Goal: Information Seeking & Learning: Learn about a topic

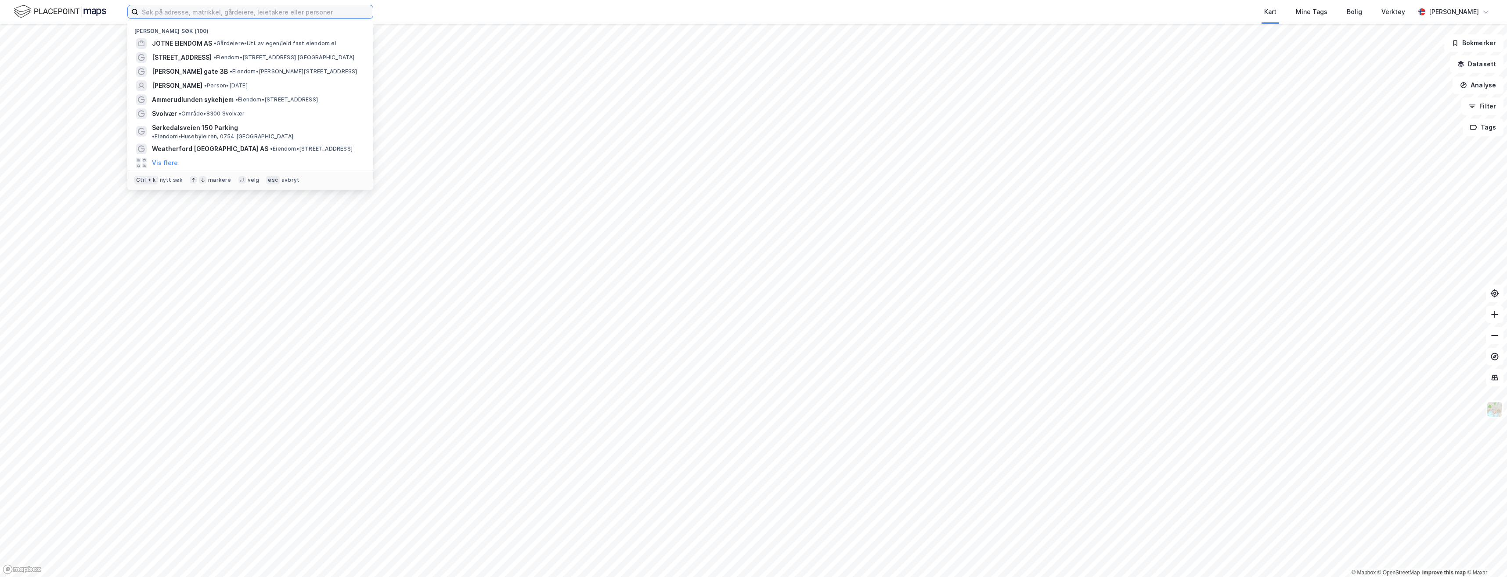
click at [222, 12] on input at bounding box center [255, 11] width 234 height 13
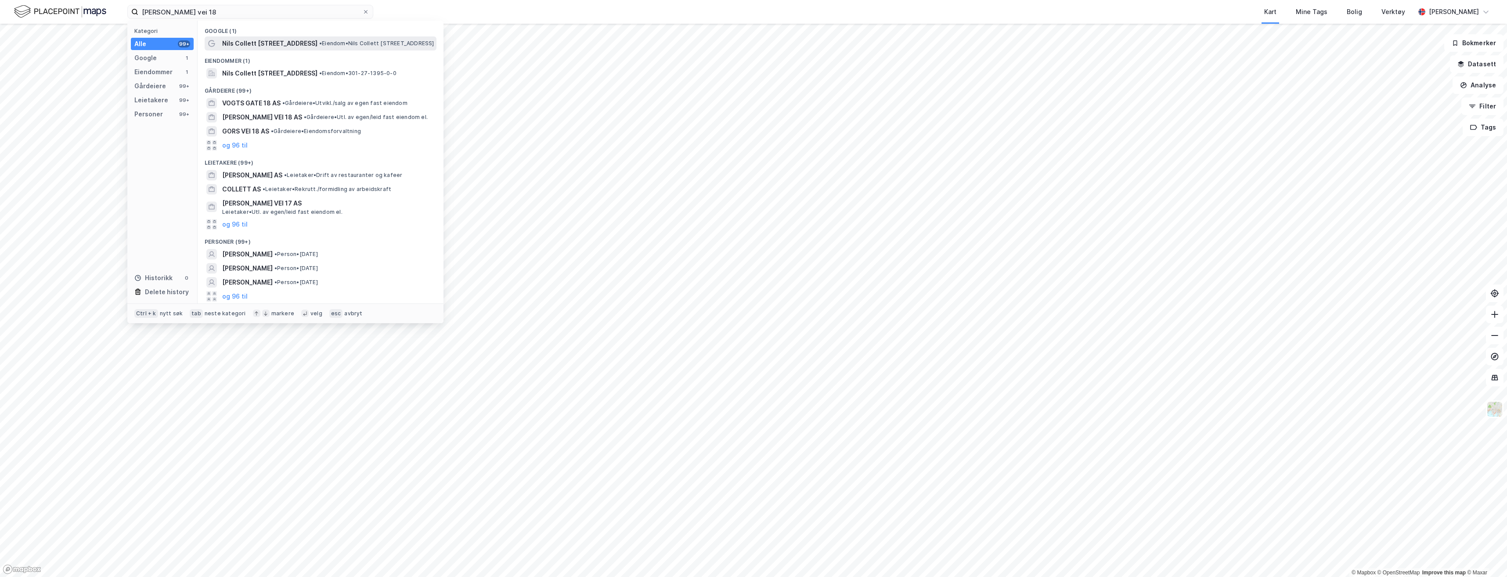
click at [335, 42] on span "• Eiendom • Nils Collett Vogts vei 18, 0766 Oslo" at bounding box center [376, 43] width 115 height 7
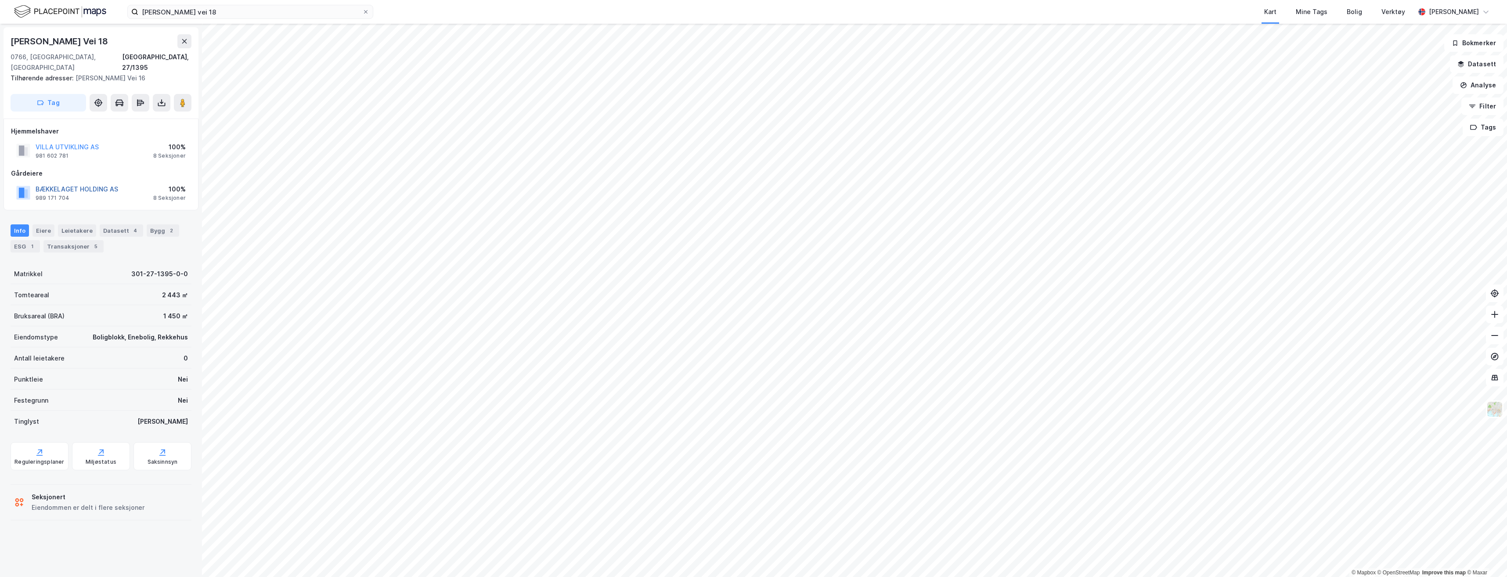
click at [0, 0] on button "BÆKKELAGET HOLDING AS" at bounding box center [0, 0] width 0 height 0
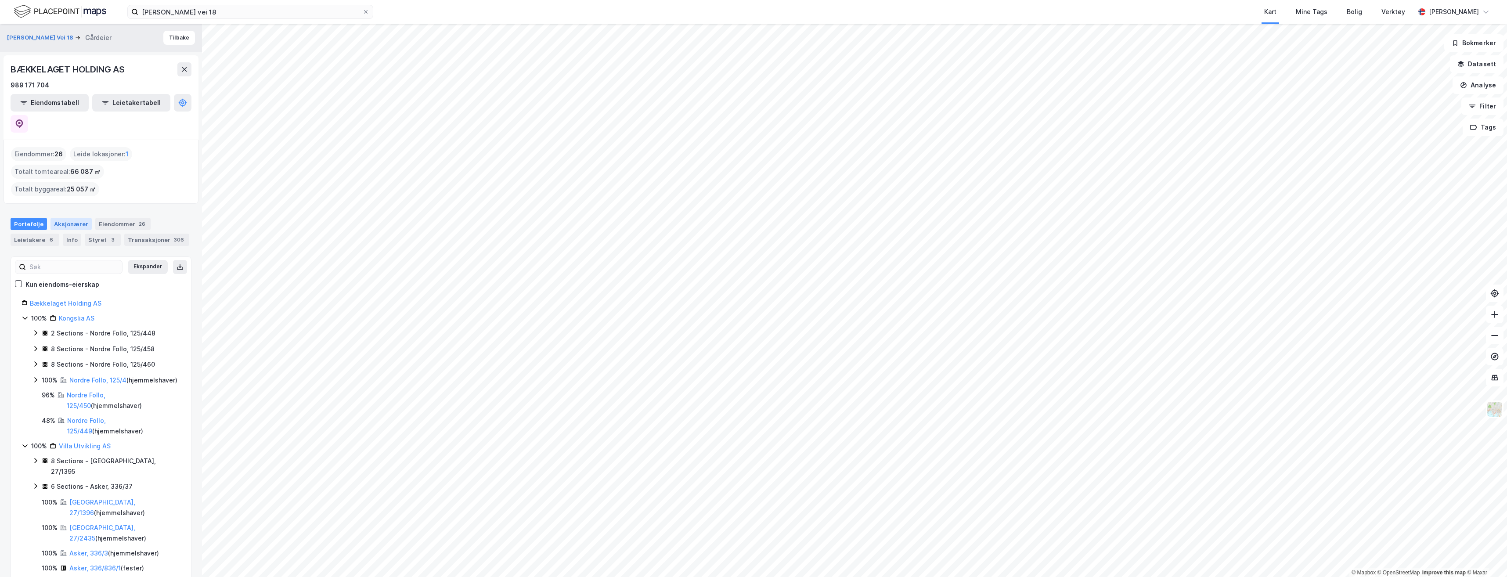
click at [63, 218] on div "Aksjonærer" at bounding box center [70, 224] width 41 height 12
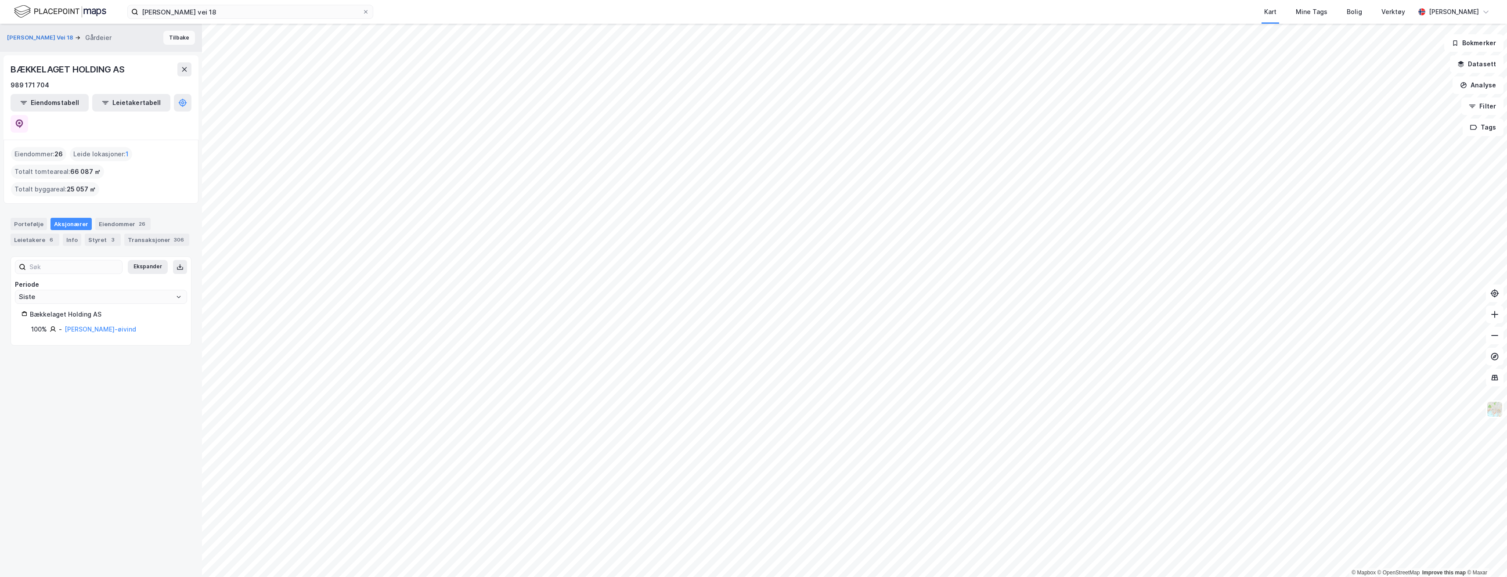
click at [168, 35] on button "Tilbake" at bounding box center [179, 38] width 32 height 14
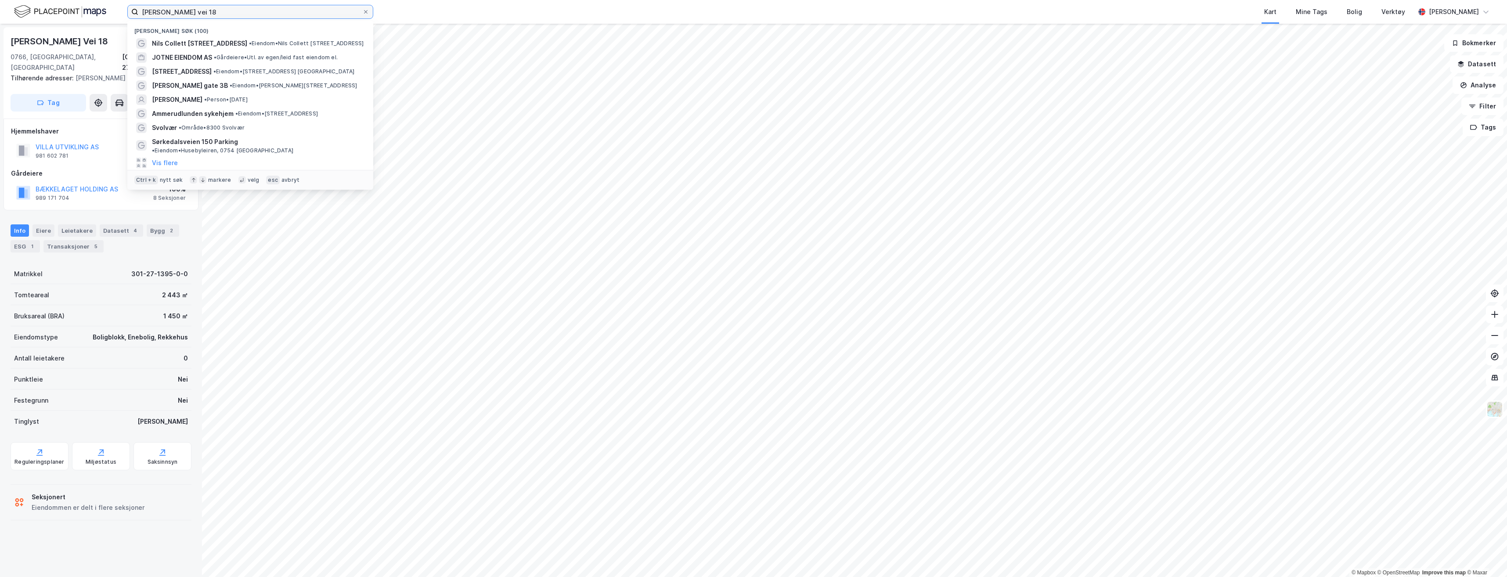
drag, startPoint x: 208, startPoint y: 11, endPoint x: 70, endPoint y: 12, distance: 137.8
click at [70, 12] on div "nils collet vogts vei 18 Nylige søk (100) Nils Collett Vogts vei 18 • Eiendom •…" at bounding box center [753, 12] width 1507 height 24
paste input "Velbygd Prosjekt"
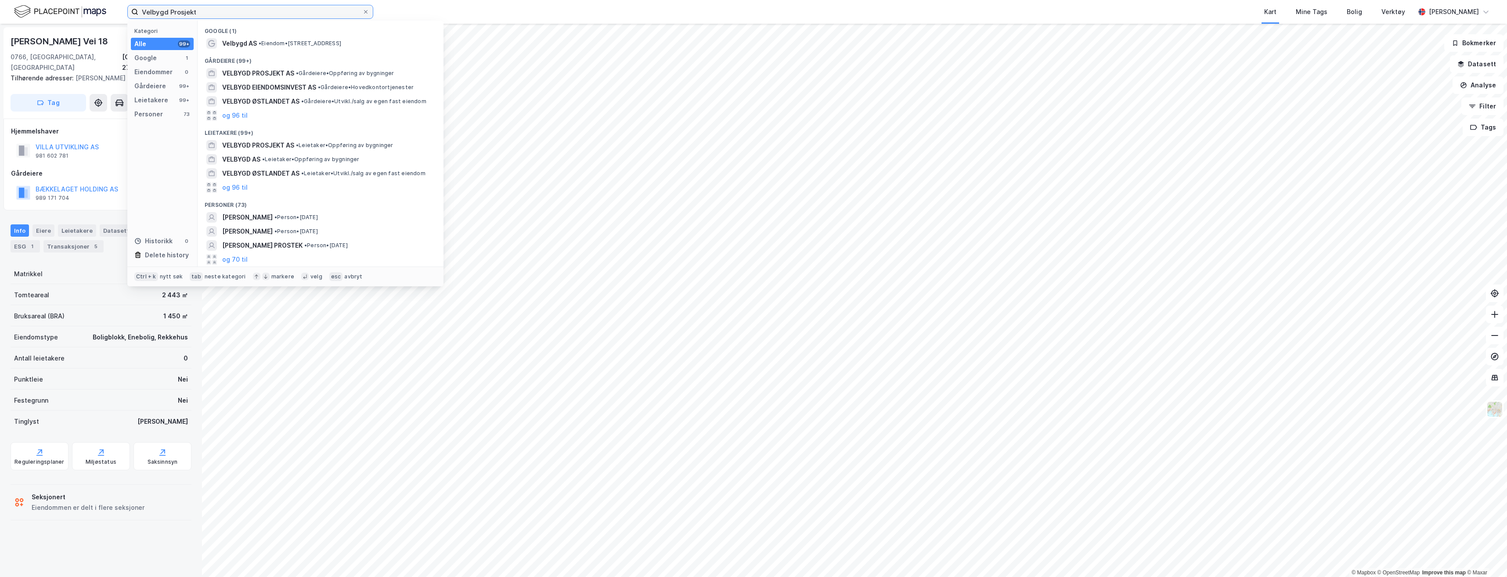
type input "Velbygd Prosjekt"
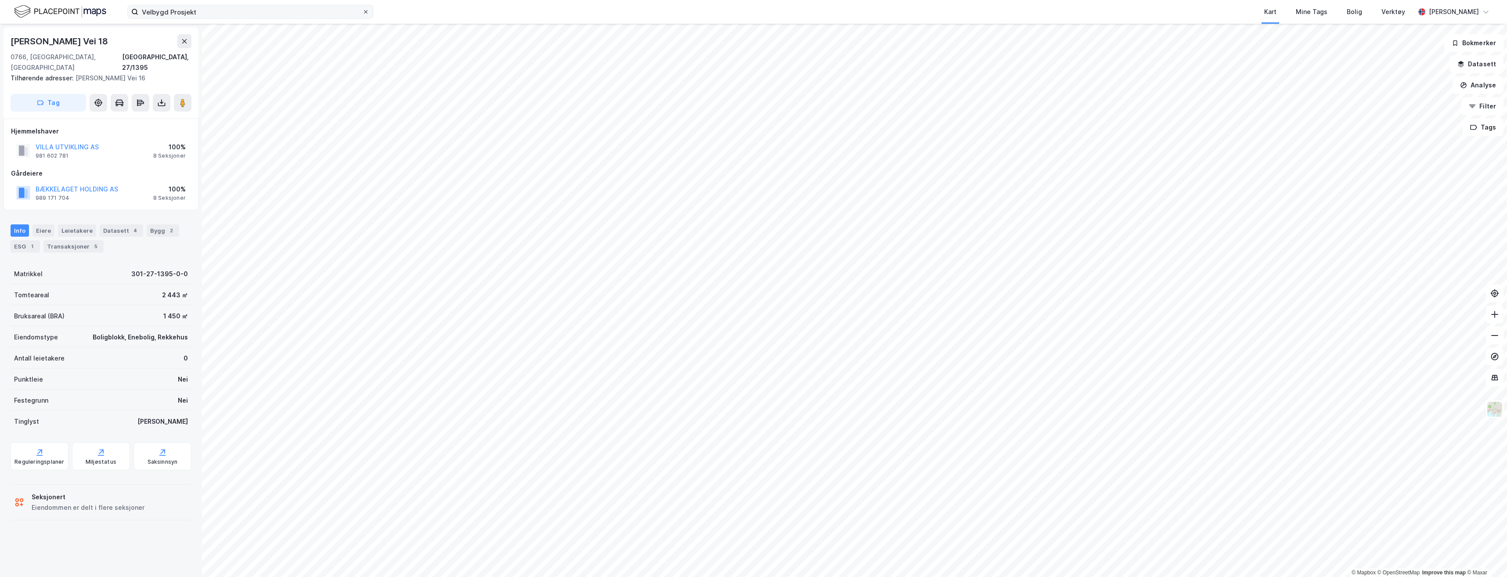
click at [367, 14] on icon at bounding box center [365, 11] width 5 height 5
click at [362, 14] on input "Velbygd Prosjekt" at bounding box center [250, 11] width 224 height 13
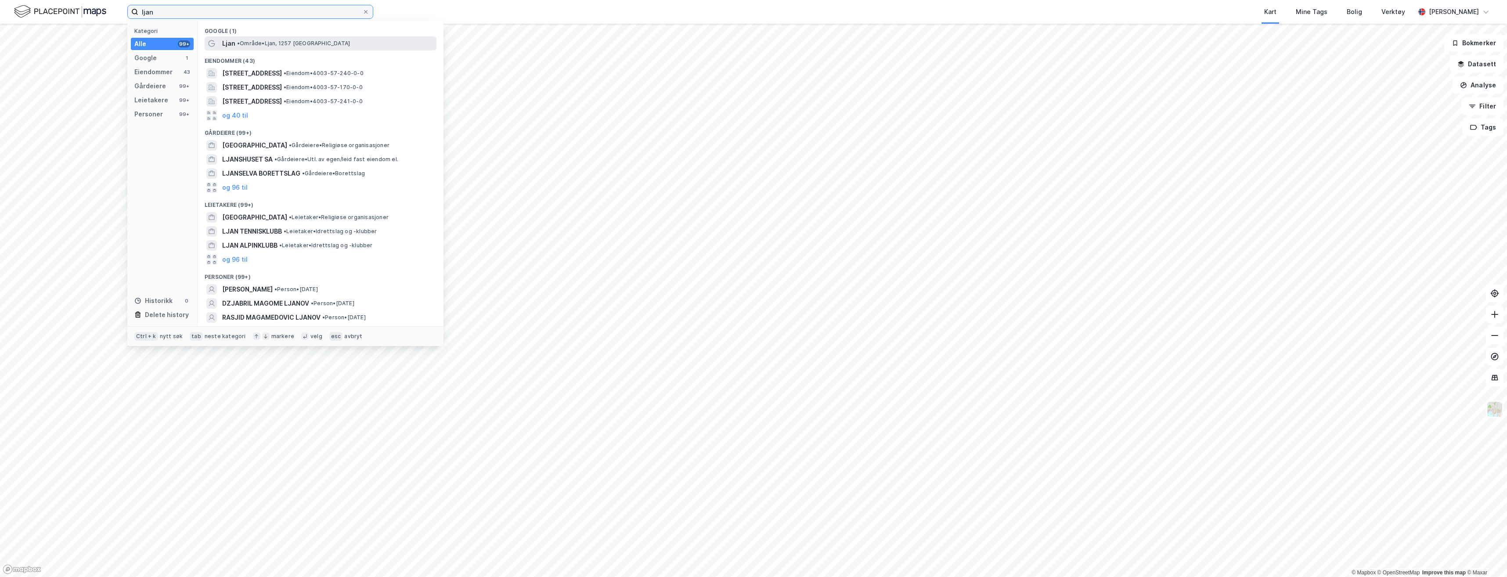
type input "ljan"
click at [281, 48] on div "Ljan • Område • Ljan, 1257 Oslo" at bounding box center [328, 43] width 212 height 11
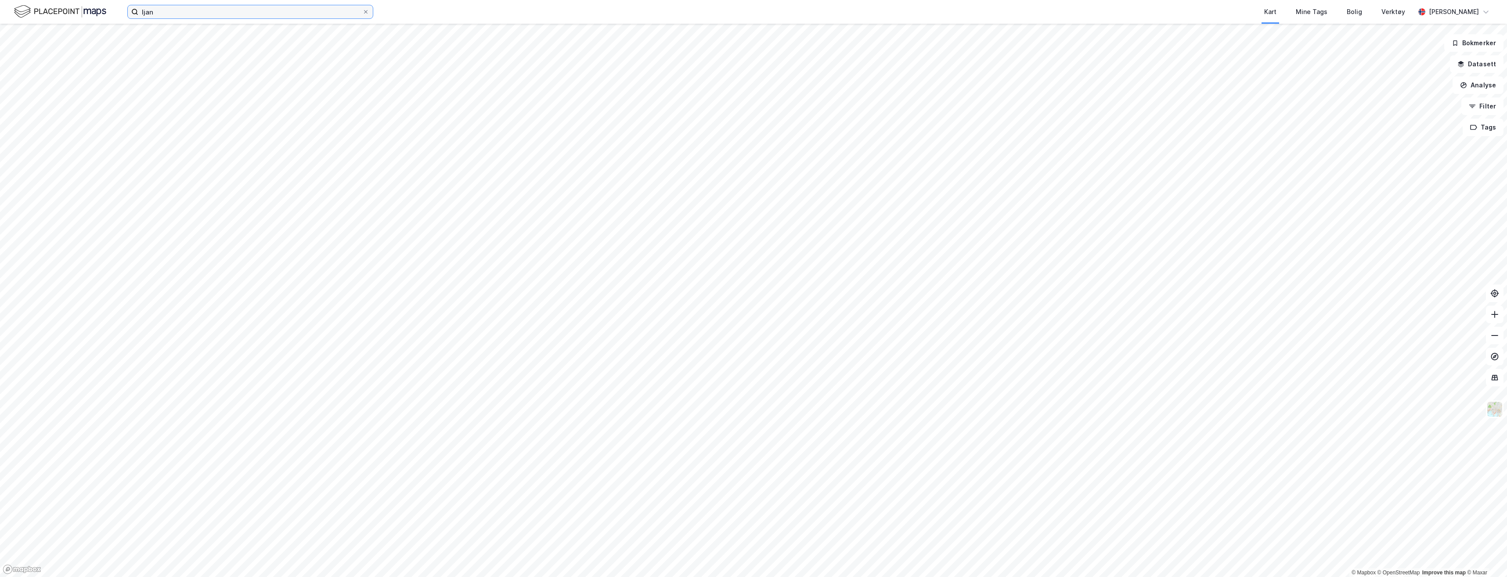
click at [178, 12] on input "ljan" at bounding box center [250, 11] width 224 height 13
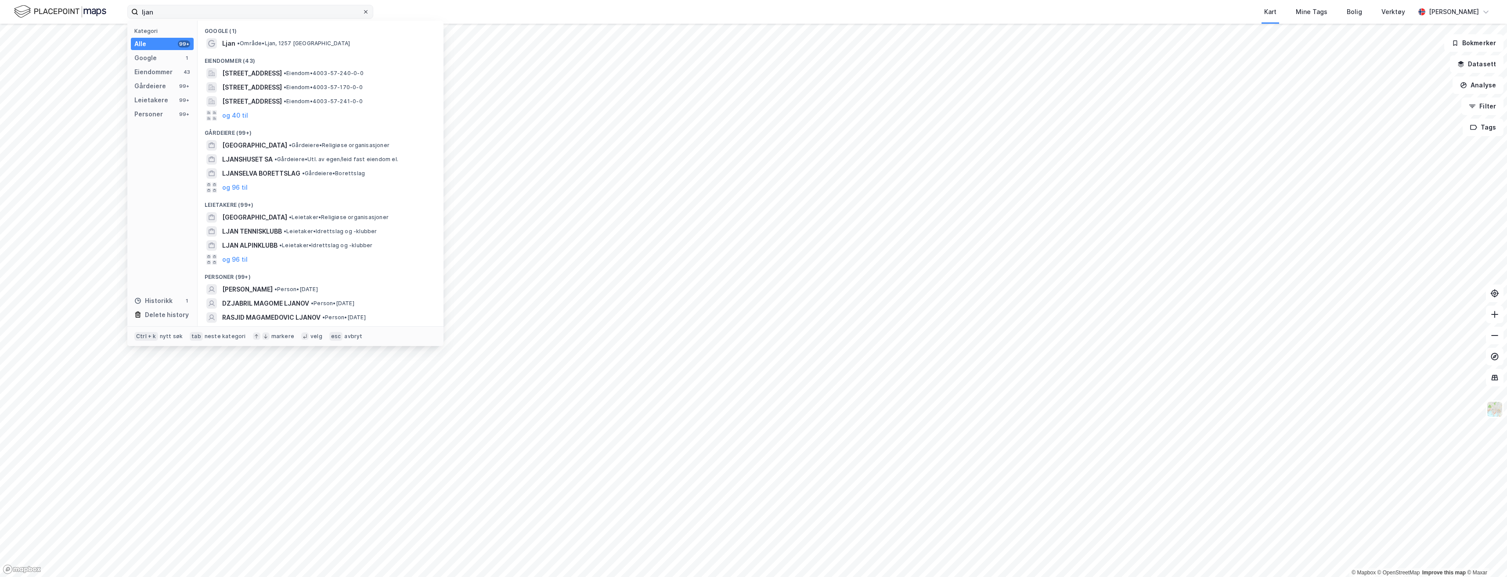
click at [366, 12] on icon at bounding box center [365, 11] width 5 height 5
click at [362, 12] on input "ljan" at bounding box center [250, 11] width 224 height 13
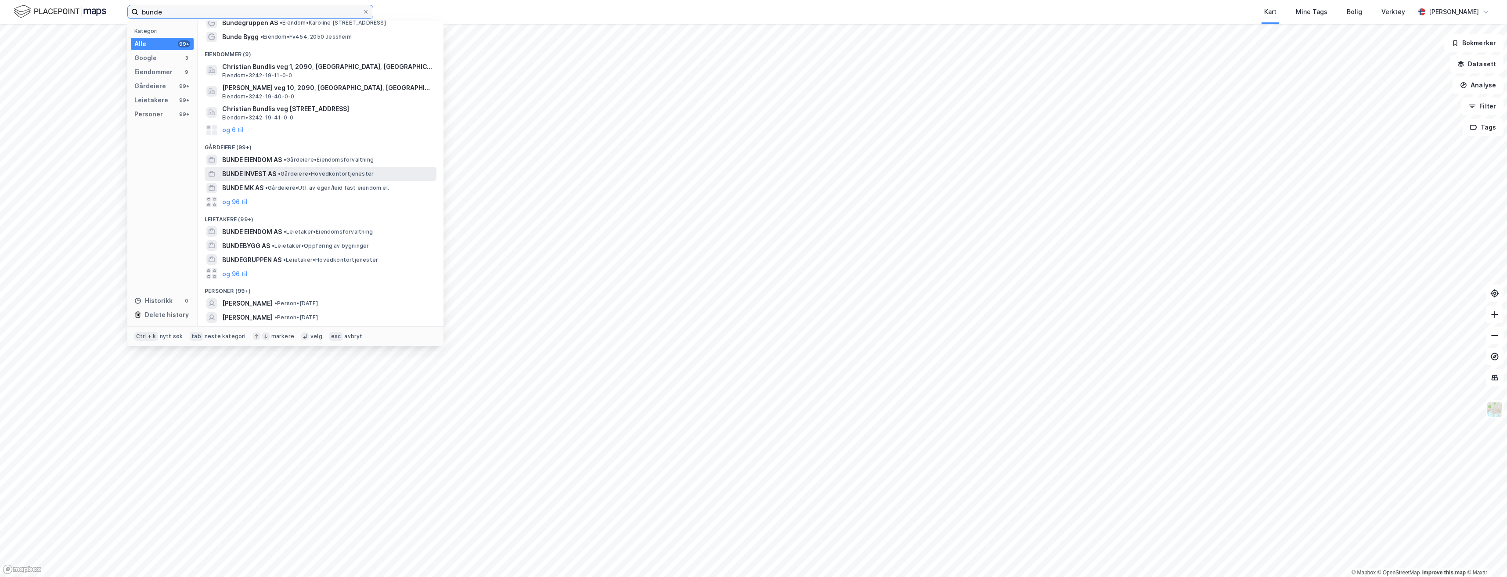
scroll to position [21, 0]
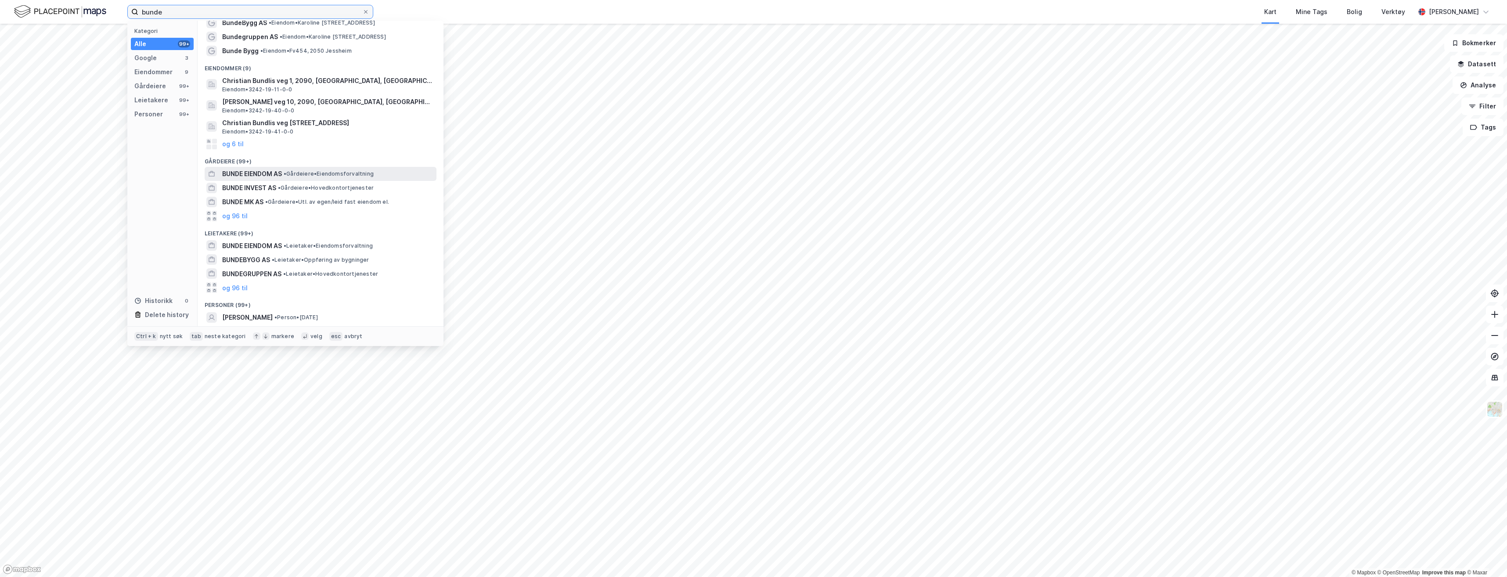
type input "bunde"
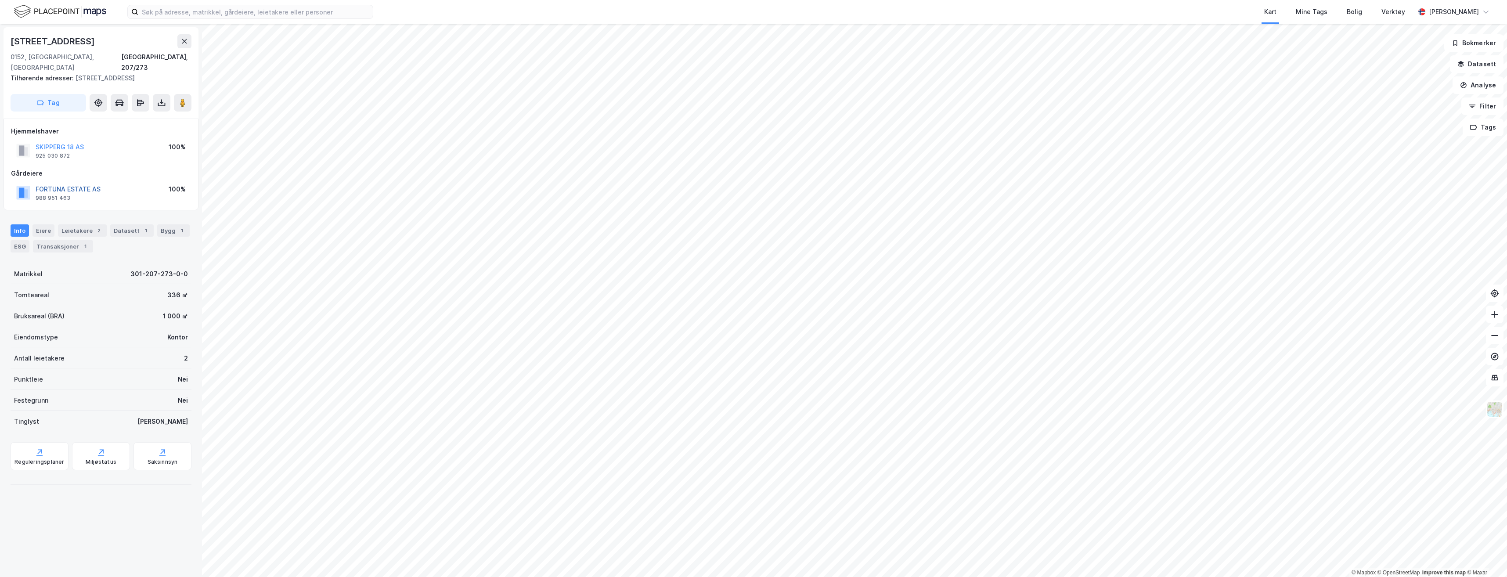
click at [0, 0] on button "FORTUNA ESTATE AS" at bounding box center [0, 0] width 0 height 0
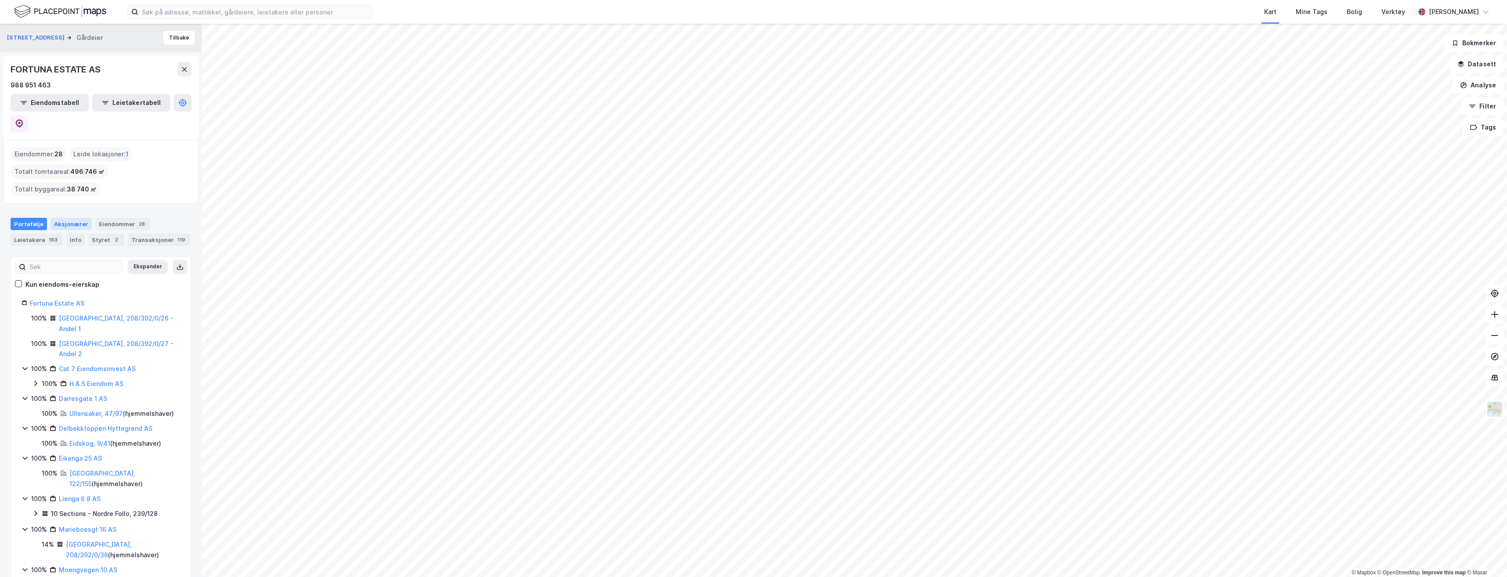
click at [64, 218] on div "Aksjonærer" at bounding box center [70, 224] width 41 height 12
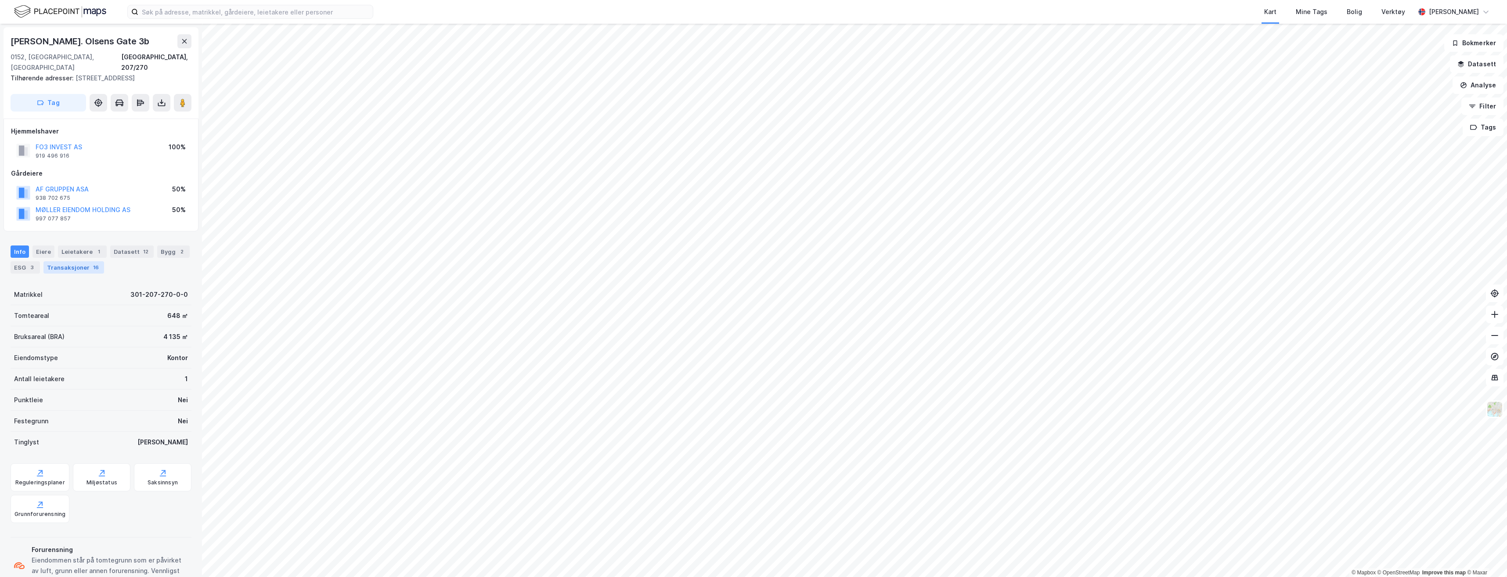
click at [68, 261] on div "Transaksjoner 16" at bounding box center [73, 267] width 61 height 12
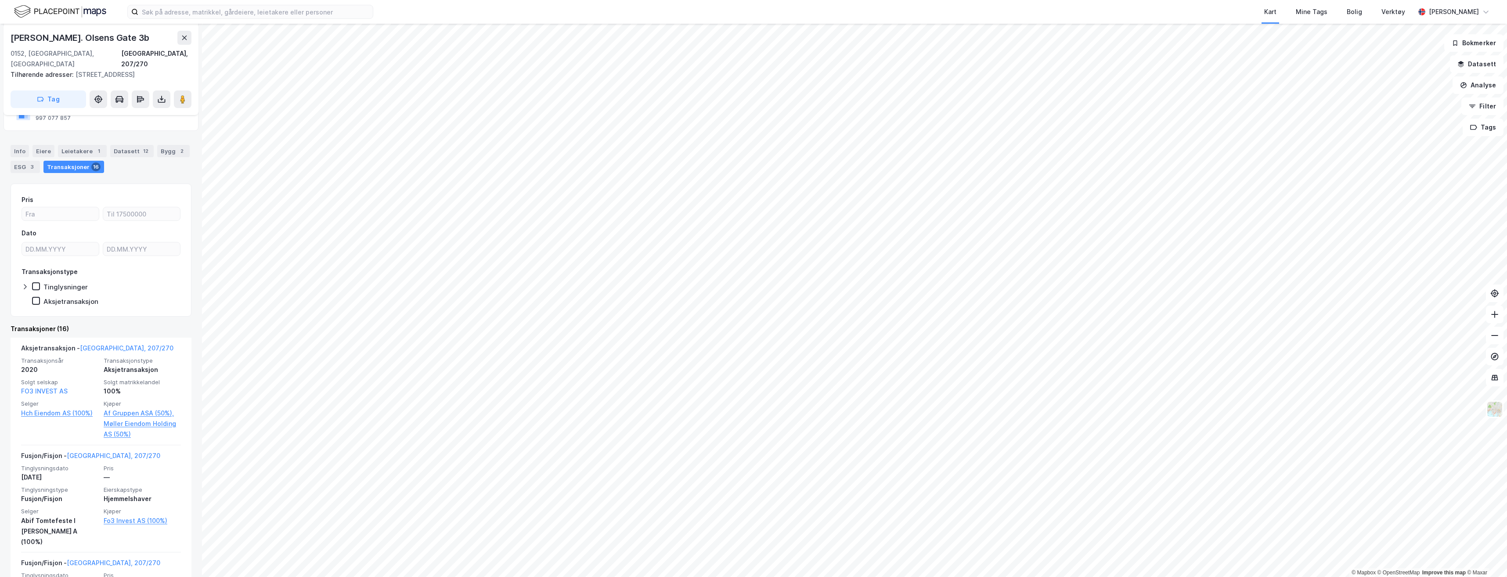
scroll to position [86, 0]
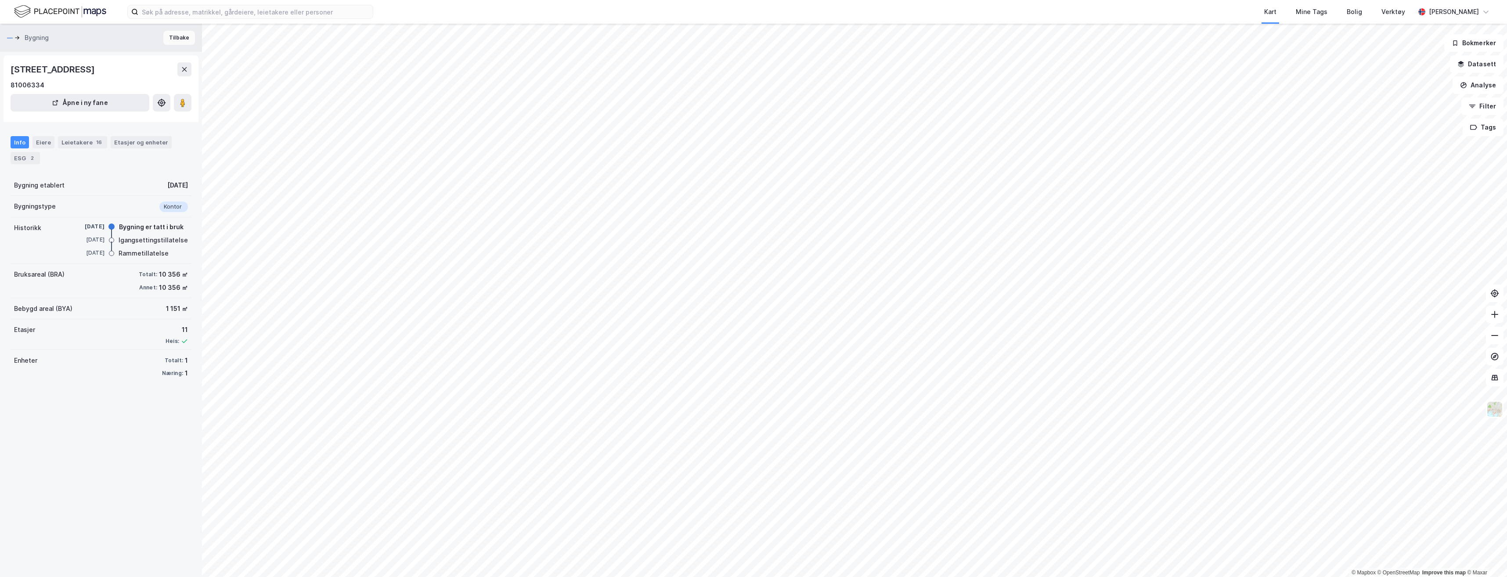
click at [177, 40] on button "Tilbake" at bounding box center [179, 38] width 32 height 14
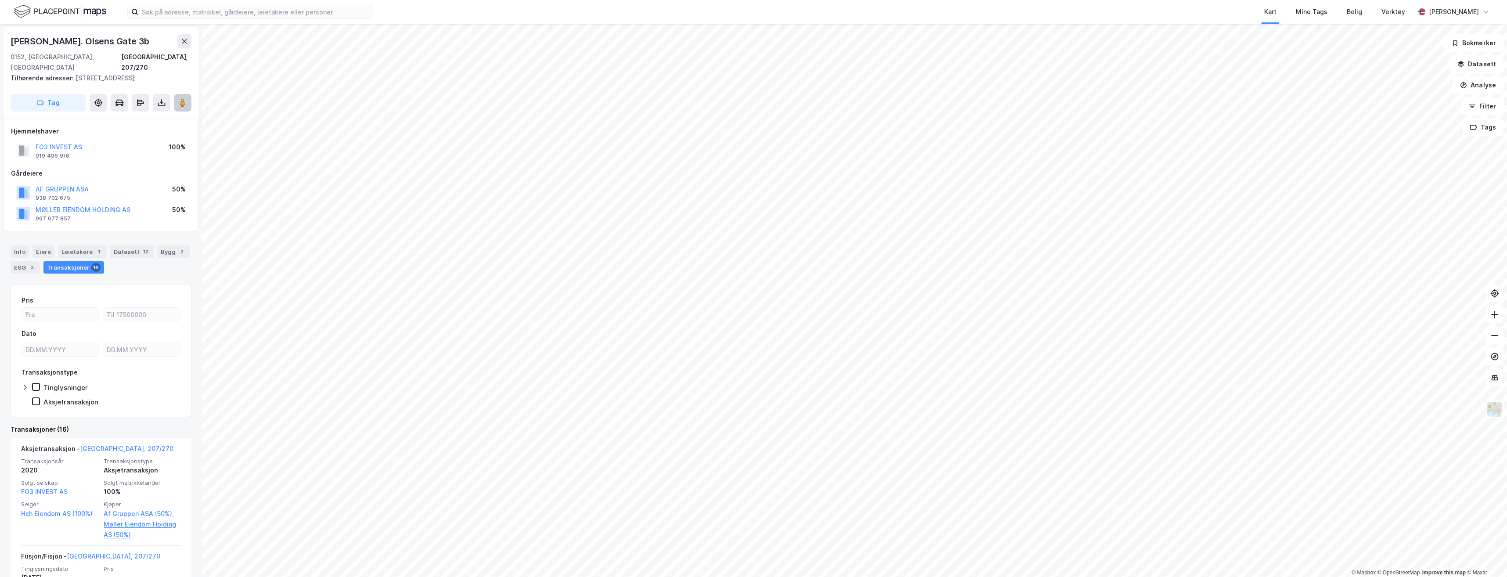
click at [180, 98] on icon at bounding box center [182, 102] width 9 height 9
click at [183, 38] on icon at bounding box center [184, 41] width 7 height 7
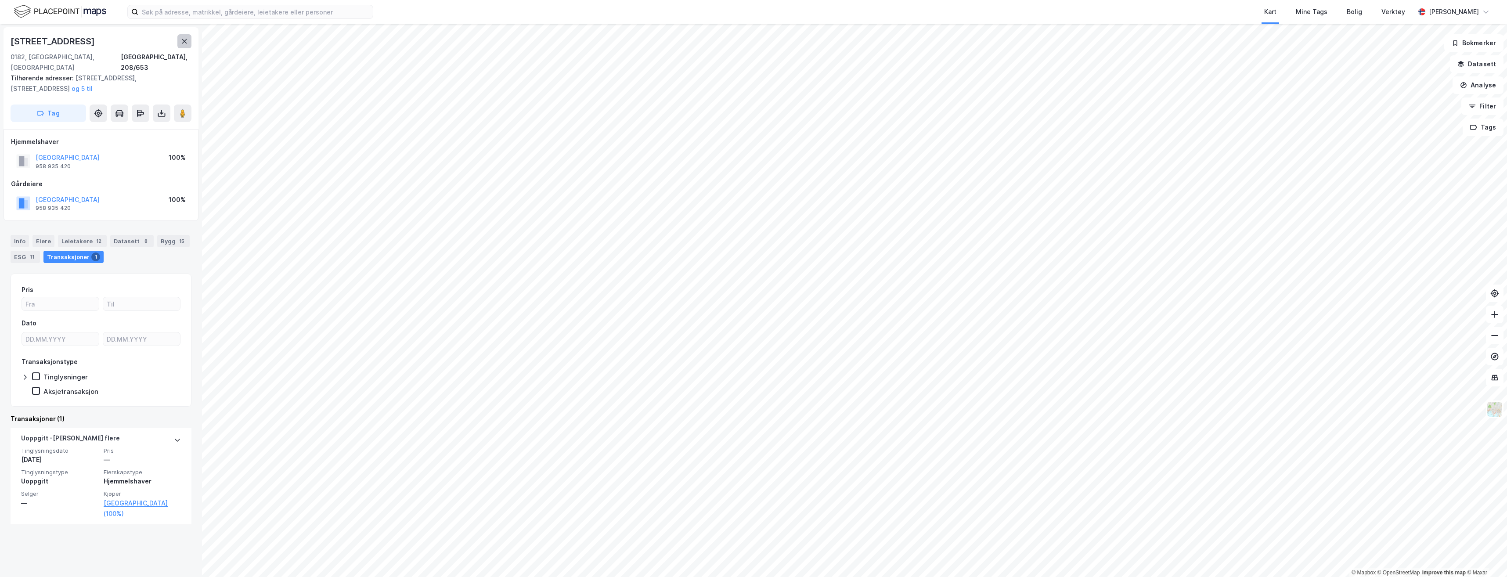
click at [184, 47] on button at bounding box center [184, 41] width 14 height 14
click at [187, 40] on icon at bounding box center [184, 41] width 7 height 7
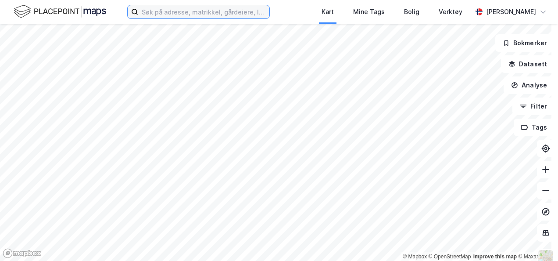
click at [196, 12] on input at bounding box center [203, 11] width 131 height 13
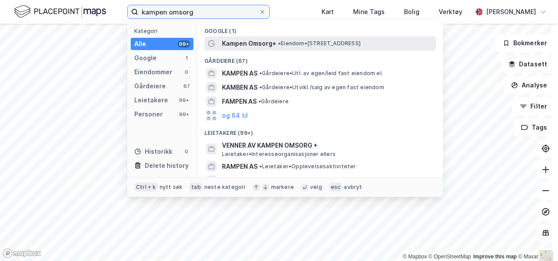
type input "kampen omsorg"
click at [273, 46] on span "Kampen Omsorg+" at bounding box center [249, 43] width 54 height 11
